Goal: Task Accomplishment & Management: Complete application form

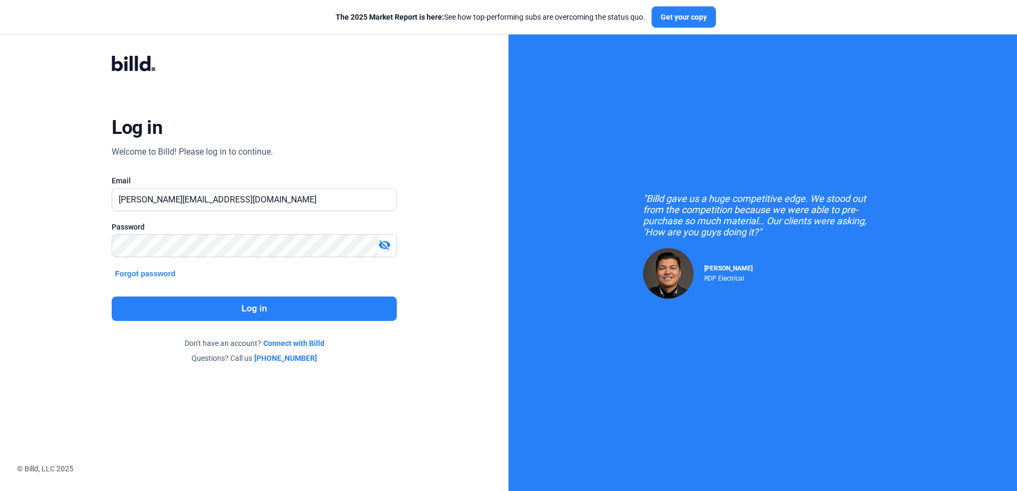
click at [185, 311] on button "Log in" at bounding box center [254, 309] width 285 height 24
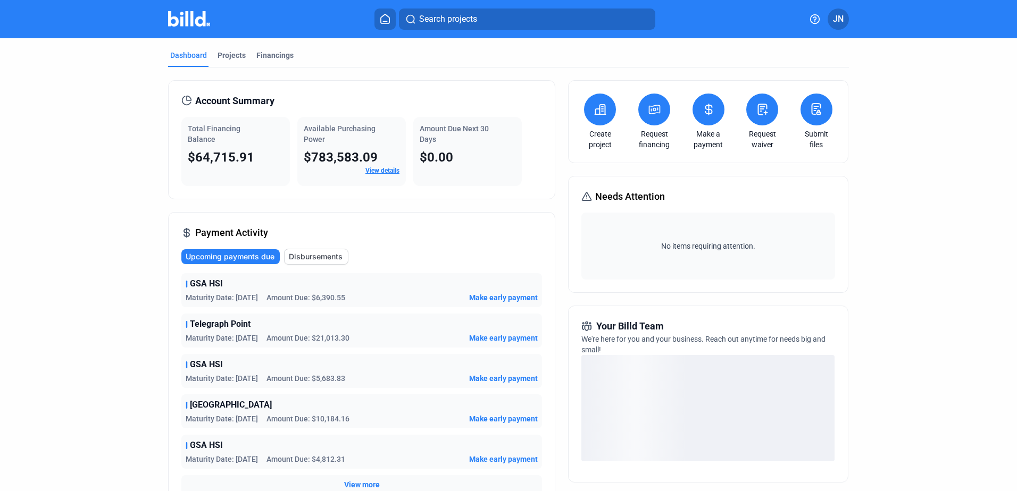
click at [758, 114] on icon at bounding box center [762, 109] width 9 height 11
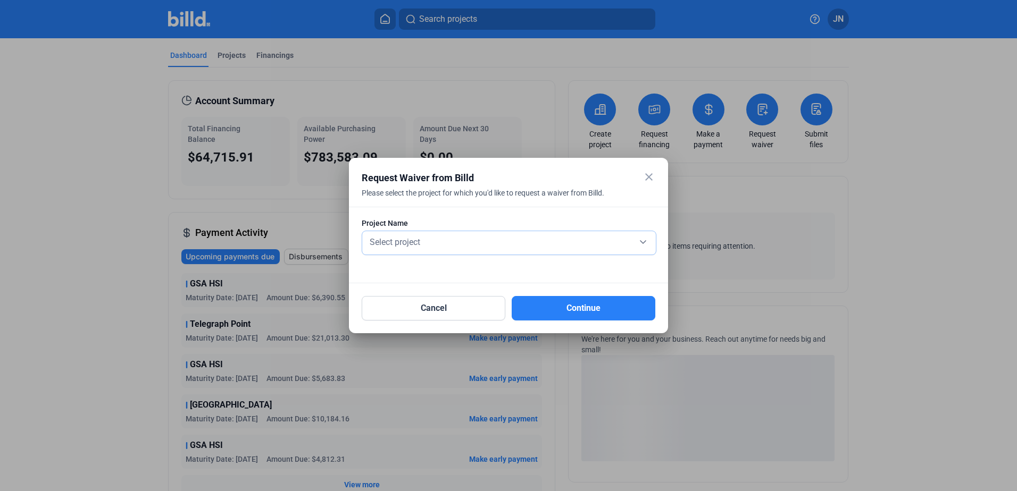
click at [404, 247] on div "Select project" at bounding box center [509, 241] width 283 height 15
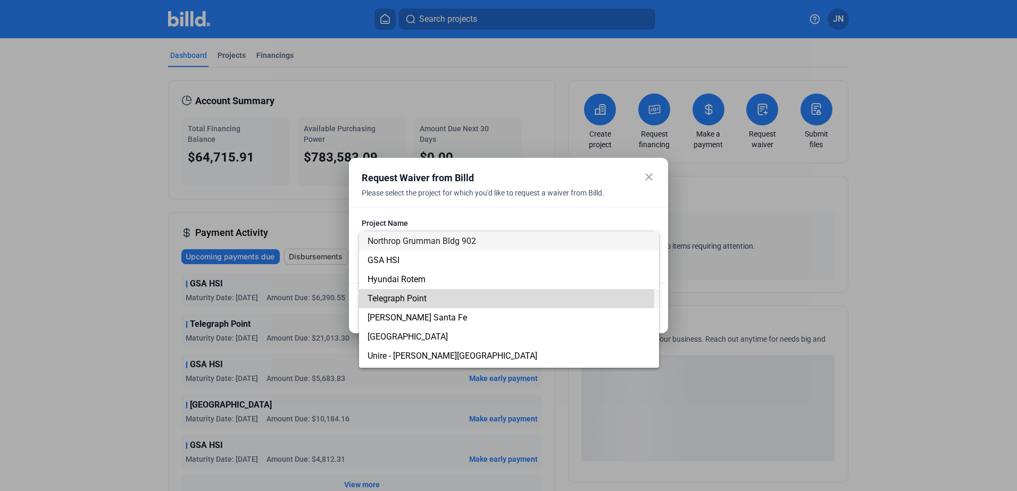
click at [390, 294] on span "Telegraph Point" at bounding box center [397, 299] width 59 height 10
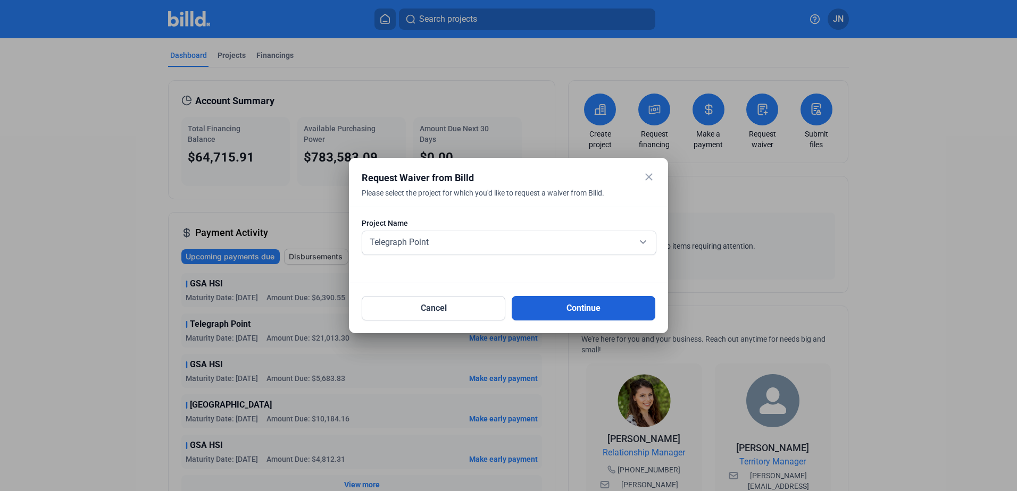
click at [518, 308] on button "Continue" at bounding box center [584, 308] width 144 height 24
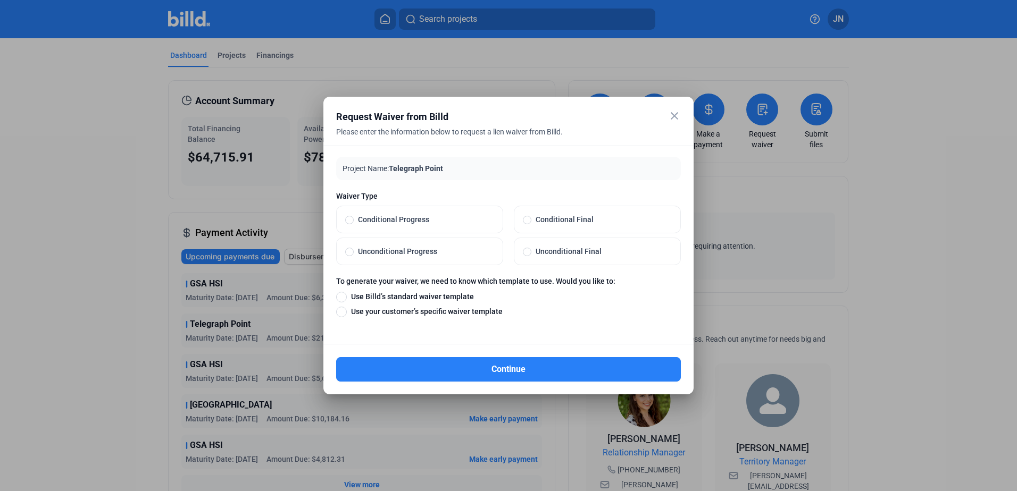
click at [351, 252] on span at bounding box center [349, 252] width 9 height 9
click at [351, 252] on input "Unconditional Progress" at bounding box center [349, 252] width 9 height 10
radio input "true"
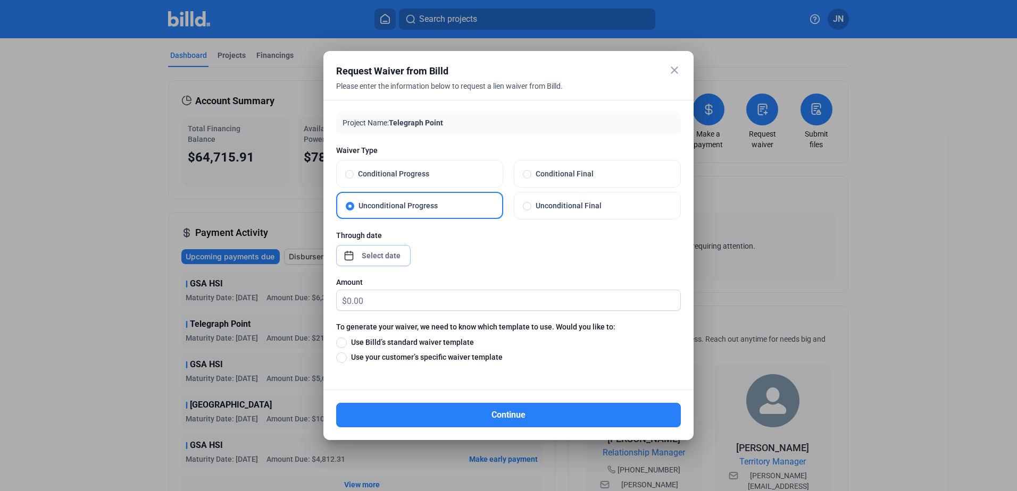
click at [374, 256] on div "close Request Waiver from Billd Please enter the information below to request a…" at bounding box center [508, 245] width 1017 height 491
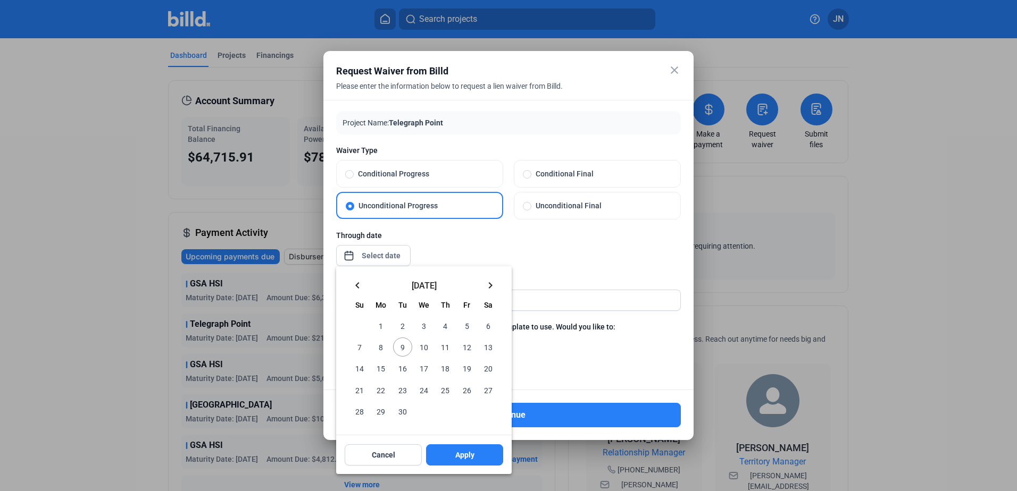
click at [358, 285] on mat-icon "keyboard_arrow_left" at bounding box center [357, 285] width 13 height 13
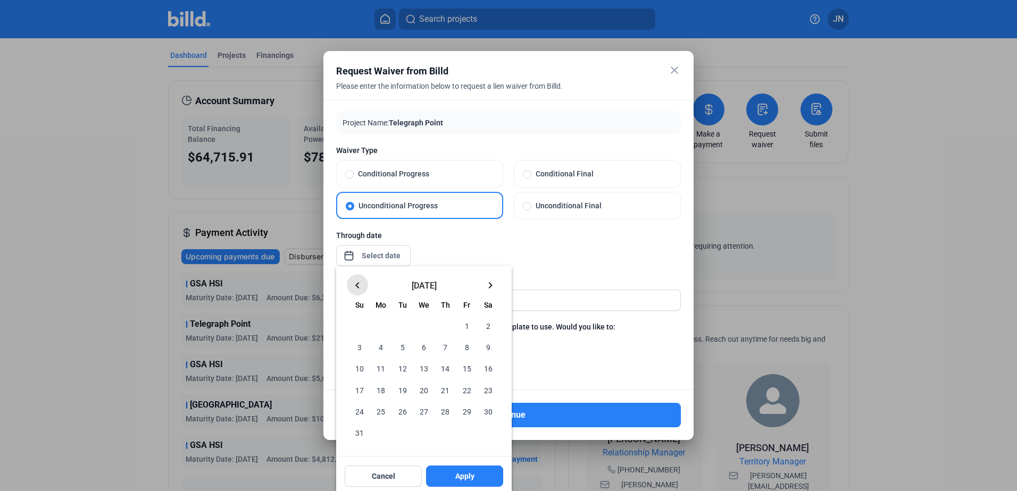
click at [358, 285] on mat-icon "keyboard_arrow_left" at bounding box center [357, 285] width 13 height 13
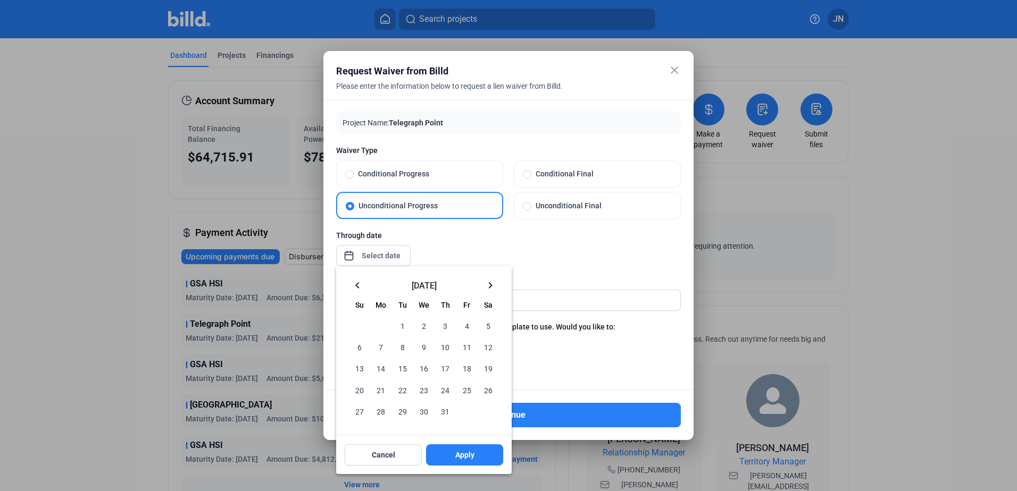
click at [358, 286] on mat-icon "keyboard_arrow_left" at bounding box center [357, 285] width 13 height 13
click at [380, 411] on span "30" at bounding box center [380, 411] width 19 height 19
click at [463, 455] on span "Apply" at bounding box center [464, 455] width 19 height 11
type input "[DATE]"
click at [388, 464] on button "Cancel" at bounding box center [383, 455] width 77 height 21
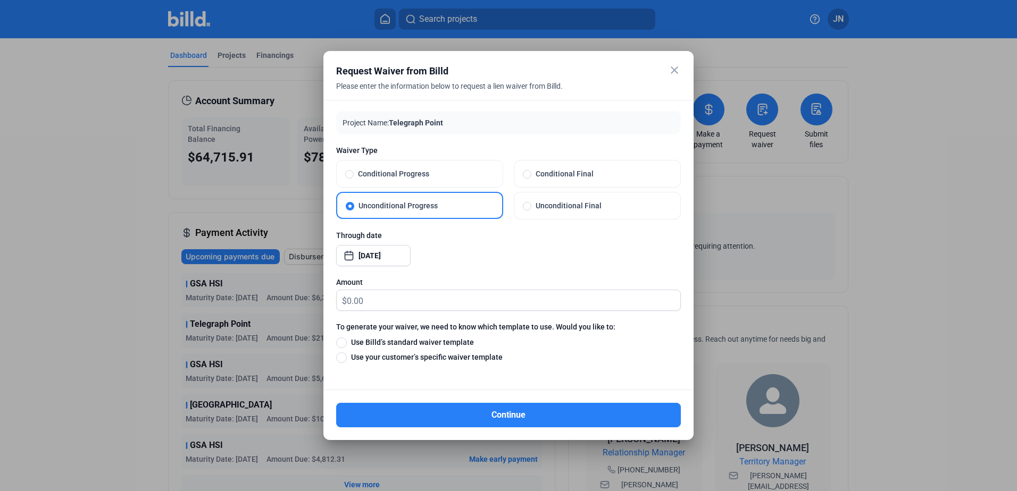
click at [672, 68] on mat-icon "close" at bounding box center [674, 70] width 13 height 13
